Goal: Information Seeking & Learning: Learn about a topic

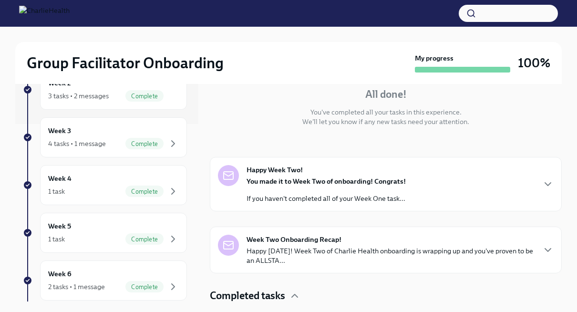
scroll to position [277, 0]
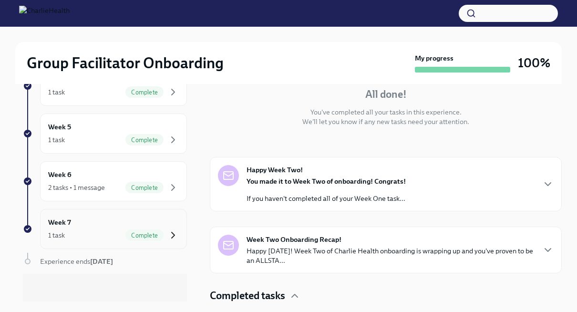
click at [167, 230] on icon "button" at bounding box center [172, 234] width 11 height 11
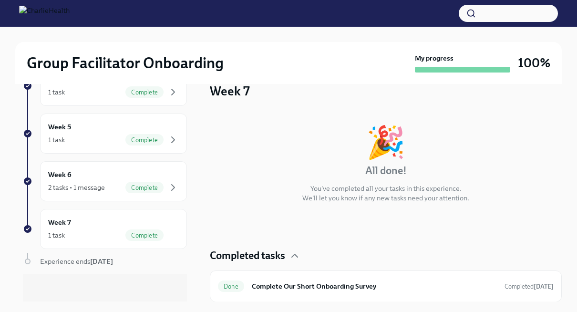
drag, startPoint x: 554, startPoint y: 150, endPoint x: 552, endPoint y: 143, distance: 7.3
click at [552, 143] on div "🎉 All done! You've completed all your tasks in this experience. We'll let you k…" at bounding box center [386, 164] width 352 height 76
drag, startPoint x: 145, startPoint y: 199, endPoint x: 154, endPoint y: 191, distance: 12.8
click at [154, 191] on div "8 previous weeks Week -1 1 task • 1 message Complete First day at work [DATE] W…" at bounding box center [105, 64] width 164 height 482
click at [154, 191] on div "Week 6 2 tasks • 1 message Complete" at bounding box center [113, 181] width 147 height 40
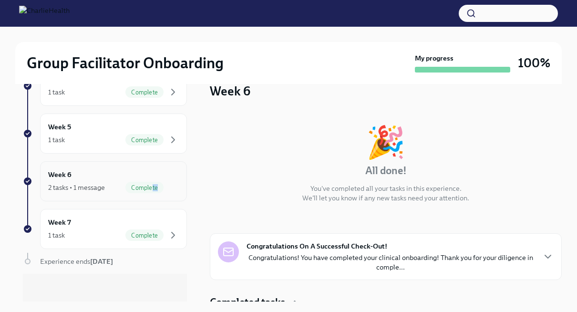
scroll to position [93, 0]
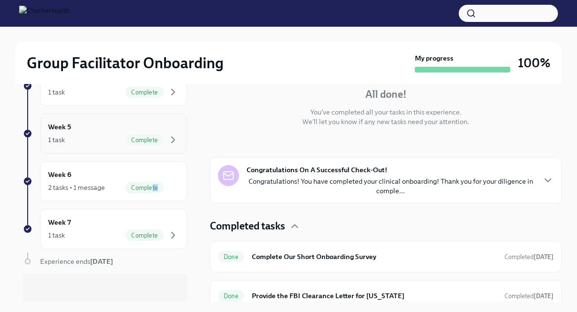
click at [173, 138] on div "Week 5 1 task Complete" at bounding box center [113, 134] width 147 height 40
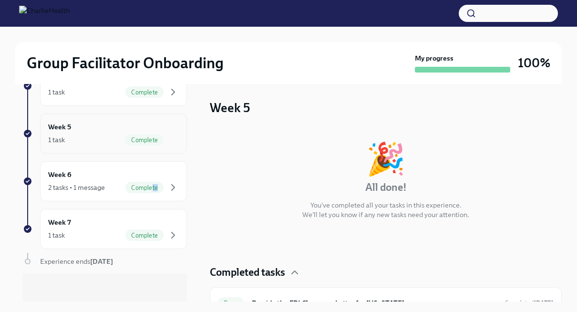
click at [152, 128] on div "Week 5 1 task Complete" at bounding box center [113, 134] width 131 height 24
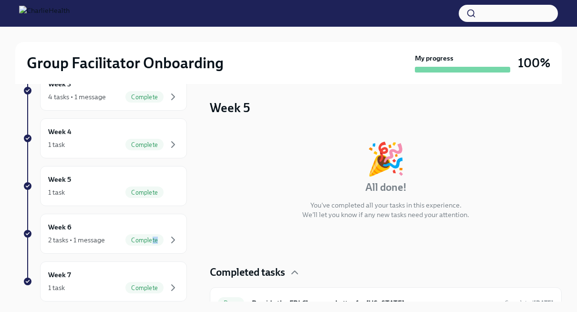
scroll to position [225, 0]
click at [172, 137] on div "Week 4 1 task Complete" at bounding box center [113, 137] width 147 height 40
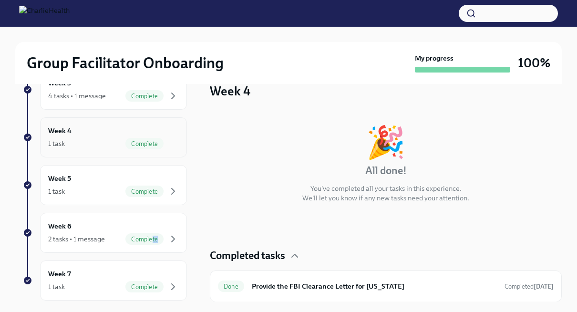
click at [117, 132] on div "Week 4 1 task Complete" at bounding box center [113, 137] width 131 height 24
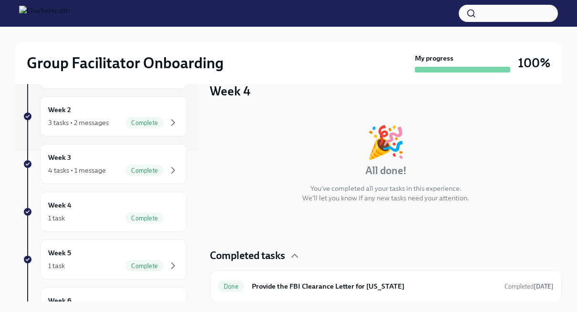
scroll to position [149, 0]
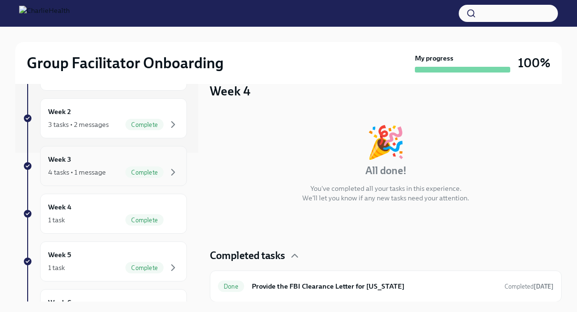
click at [126, 170] on span "Complete" at bounding box center [144, 172] width 38 height 7
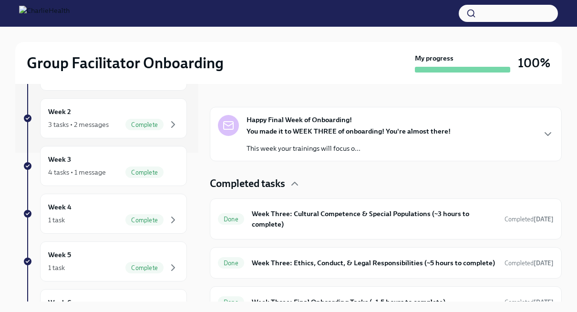
scroll to position [206, 0]
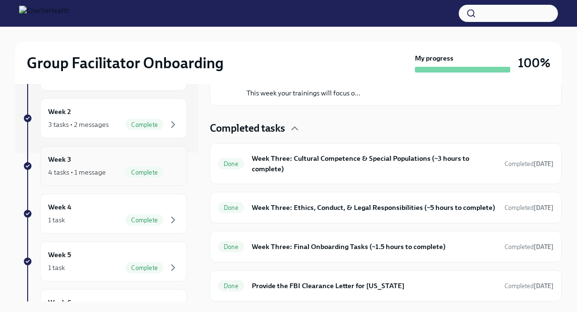
click at [144, 166] on div "Complete" at bounding box center [144, 171] width 38 height 11
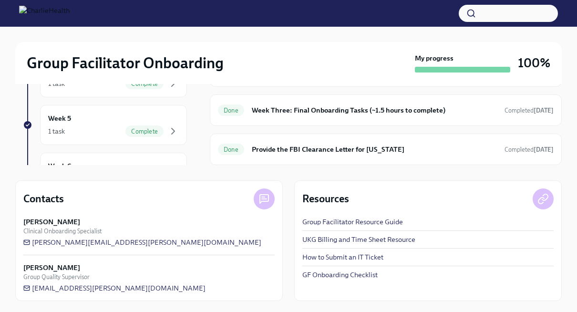
click at [377, 238] on link "UKG Billing and Time Sheet Resource" at bounding box center [358, 240] width 113 height 10
click at [393, 223] on link "Group Facilitator Resource Guide" at bounding box center [352, 222] width 101 height 10
drag, startPoint x: 200, startPoint y: 94, endPoint x: 289, endPoint y: 76, distance: 90.1
click at [289, 76] on div "Group Facilitator Onboarding My progress 100% 8 previous weeks Week -1 1 task •…" at bounding box center [288, 101] width 577 height 422
drag, startPoint x: 289, startPoint y: 76, endPoint x: 351, endPoint y: 82, distance: 62.7
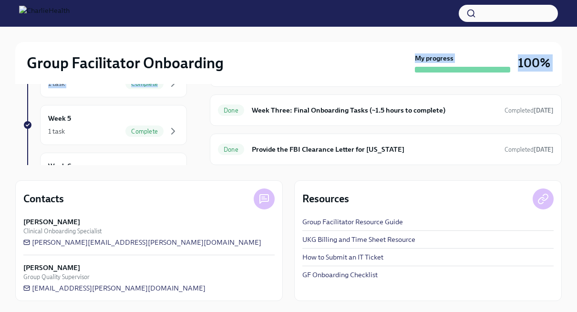
click at [351, 82] on div "Group Facilitator Onboarding My progress 100%" at bounding box center [288, 63] width 547 height 42
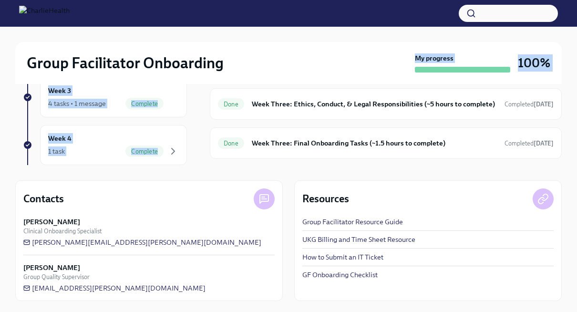
scroll to position [78, 0]
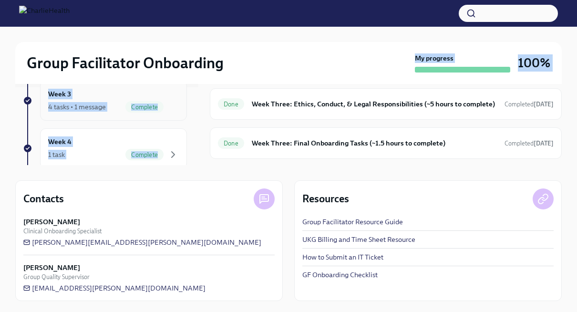
click at [142, 98] on div "Week 3 4 tasks • 1 message Complete" at bounding box center [113, 101] width 131 height 24
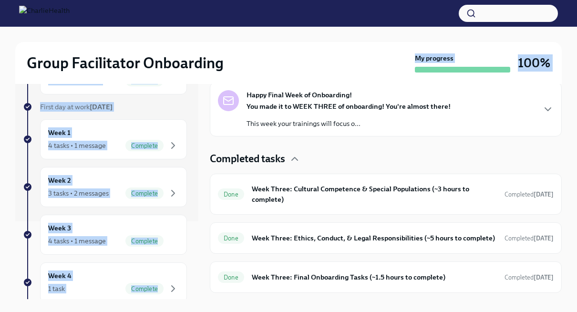
scroll to position [0, 0]
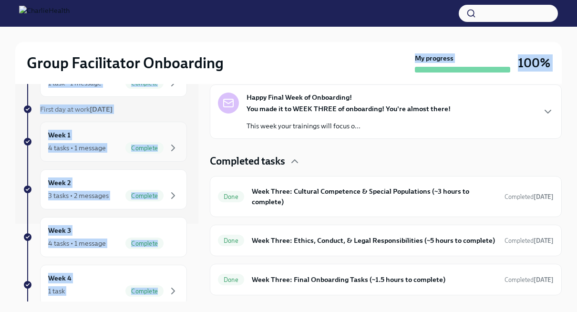
click at [104, 143] on div "4 tasks • 1 message" at bounding box center [77, 148] width 58 height 10
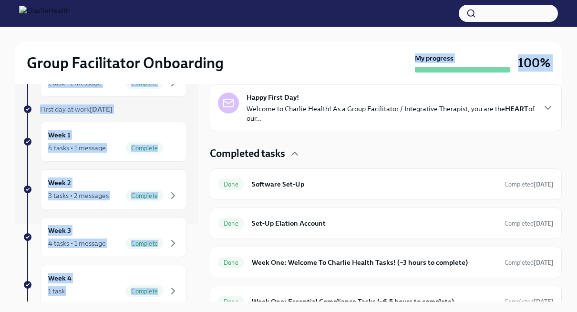
scroll to position [179, 0]
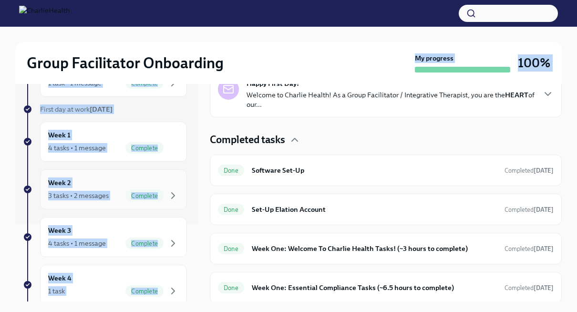
click at [160, 187] on div "Week 2 3 tasks • 2 messages Complete" at bounding box center [113, 189] width 131 height 24
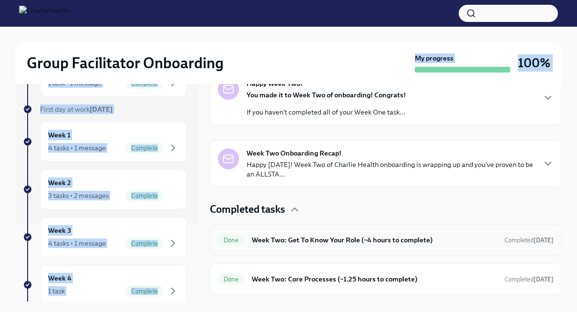
click at [422, 246] on div "Done Week Two: Get To Know Your Role (~4 hours to complete) Completed [DATE]" at bounding box center [386, 239] width 336 height 15
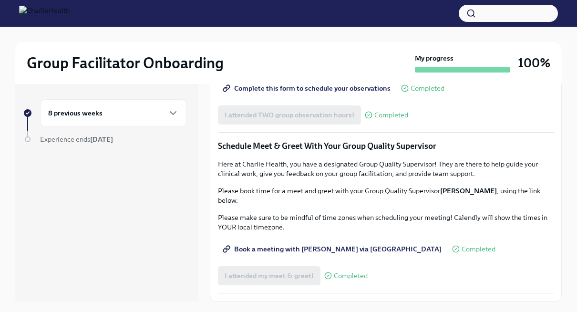
scroll to position [873, 0]
click at [164, 114] on div "8 previous weeks" at bounding box center [113, 112] width 131 height 11
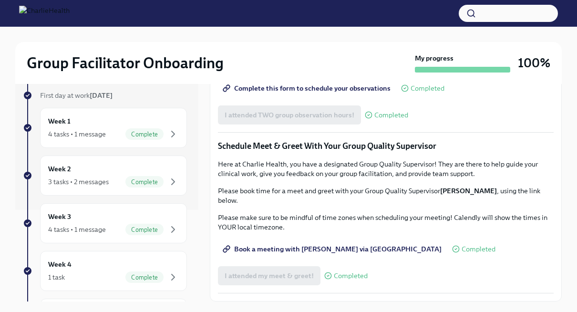
scroll to position [90, 0]
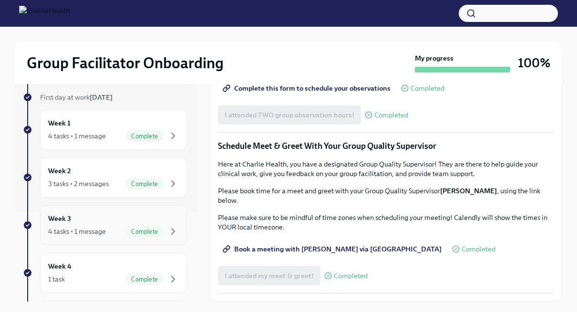
click at [153, 214] on div "Week 3 4 tasks • 1 message Complete" at bounding box center [113, 225] width 131 height 24
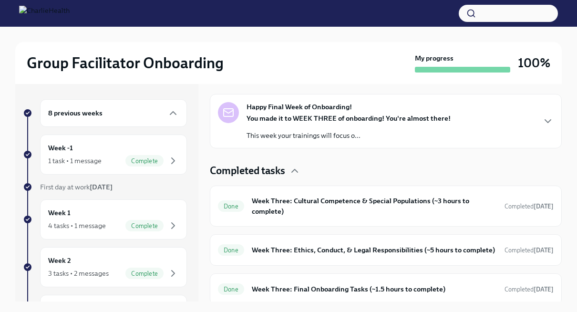
scroll to position [206, 0]
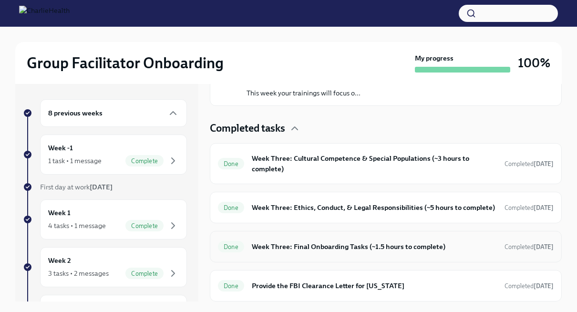
click at [417, 248] on h6 "Week Three: Final Onboarding Tasks (~1.5 hours to complete)" at bounding box center [374, 246] width 245 height 10
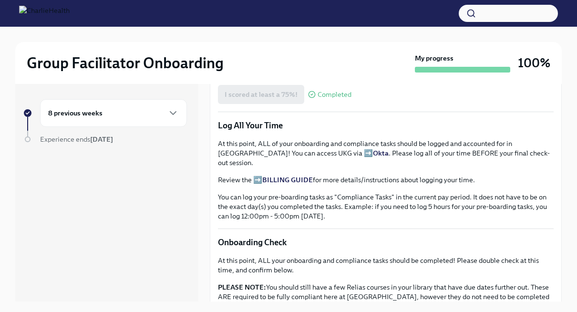
scroll to position [595, 0]
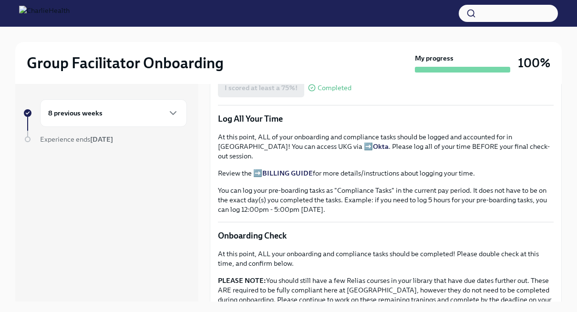
click at [373, 151] on strong "Okta" at bounding box center [381, 146] width 16 height 9
